Goal: Register for event/course

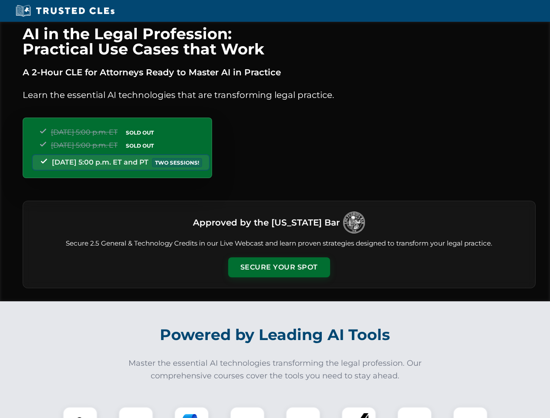
click at [279, 267] on button "Secure Your Spot" at bounding box center [279, 267] width 102 height 20
click at [80, 412] on img at bounding box center [80, 424] width 25 height 25
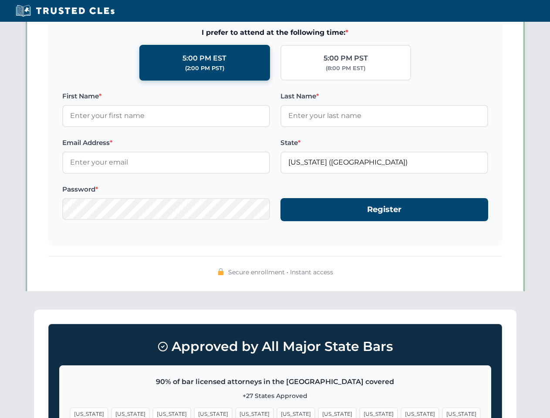
click at [318, 412] on span "[US_STATE]" at bounding box center [337, 414] width 38 height 13
click at [401, 412] on span "[US_STATE]" at bounding box center [420, 414] width 38 height 13
